Goal: Information Seeking & Learning: Learn about a topic

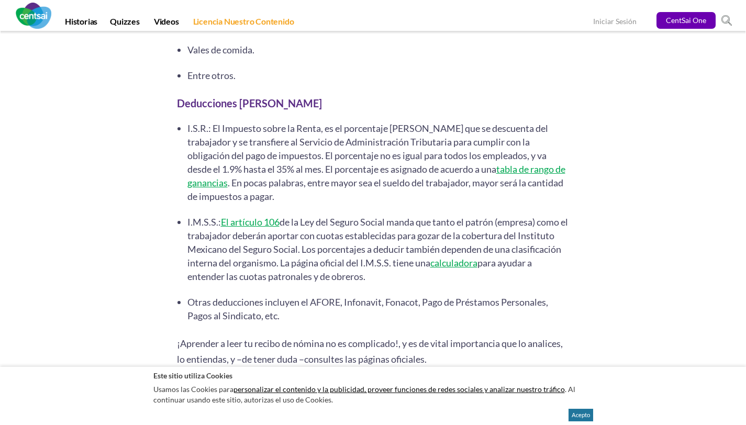
scroll to position [2740, 0]
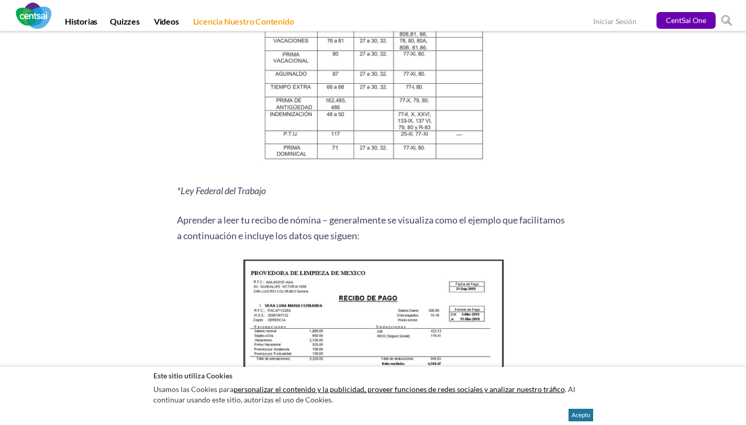
scroll to position [1134, 0]
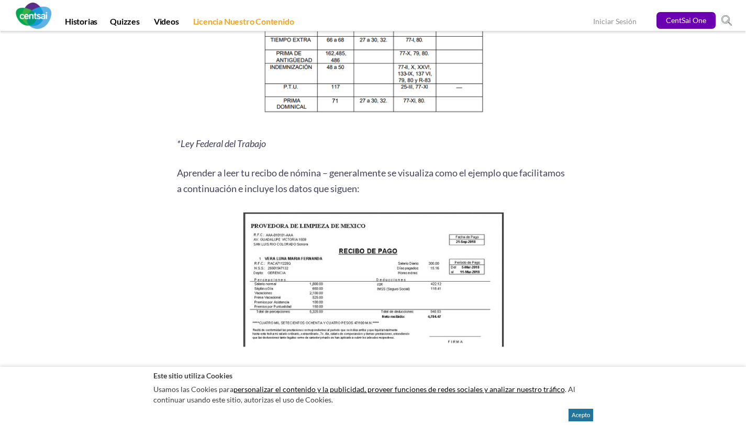
scroll to position [1320, 0]
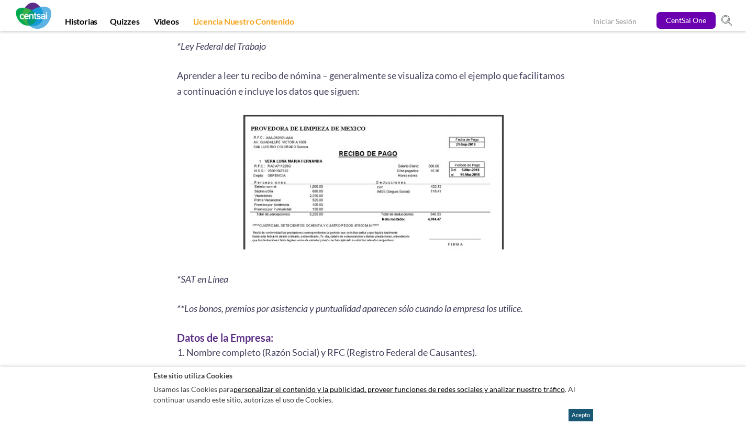
click at [577, 415] on button "Acepto" at bounding box center [580, 415] width 25 height 13
